Goal: Task Accomplishment & Management: Complete application form

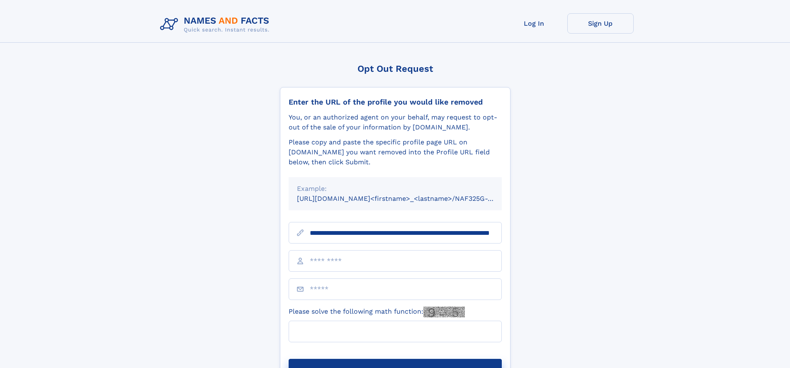
scroll to position [0, 78]
type input "**********"
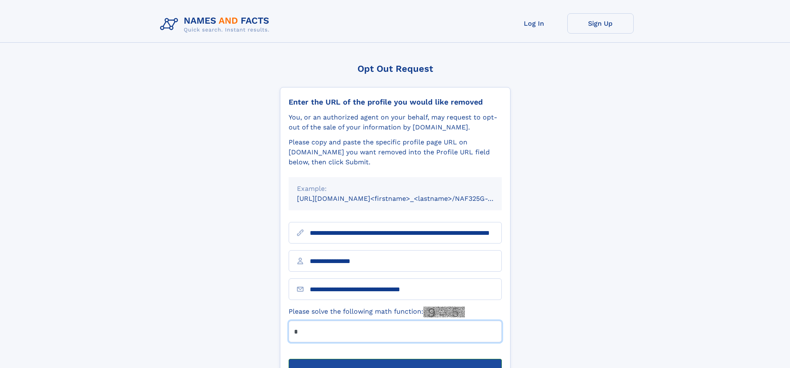
type input "*"
click at [395, 359] on button "Submit Opt Out Request" at bounding box center [395, 372] width 213 height 27
